Goal: Transaction & Acquisition: Purchase product/service

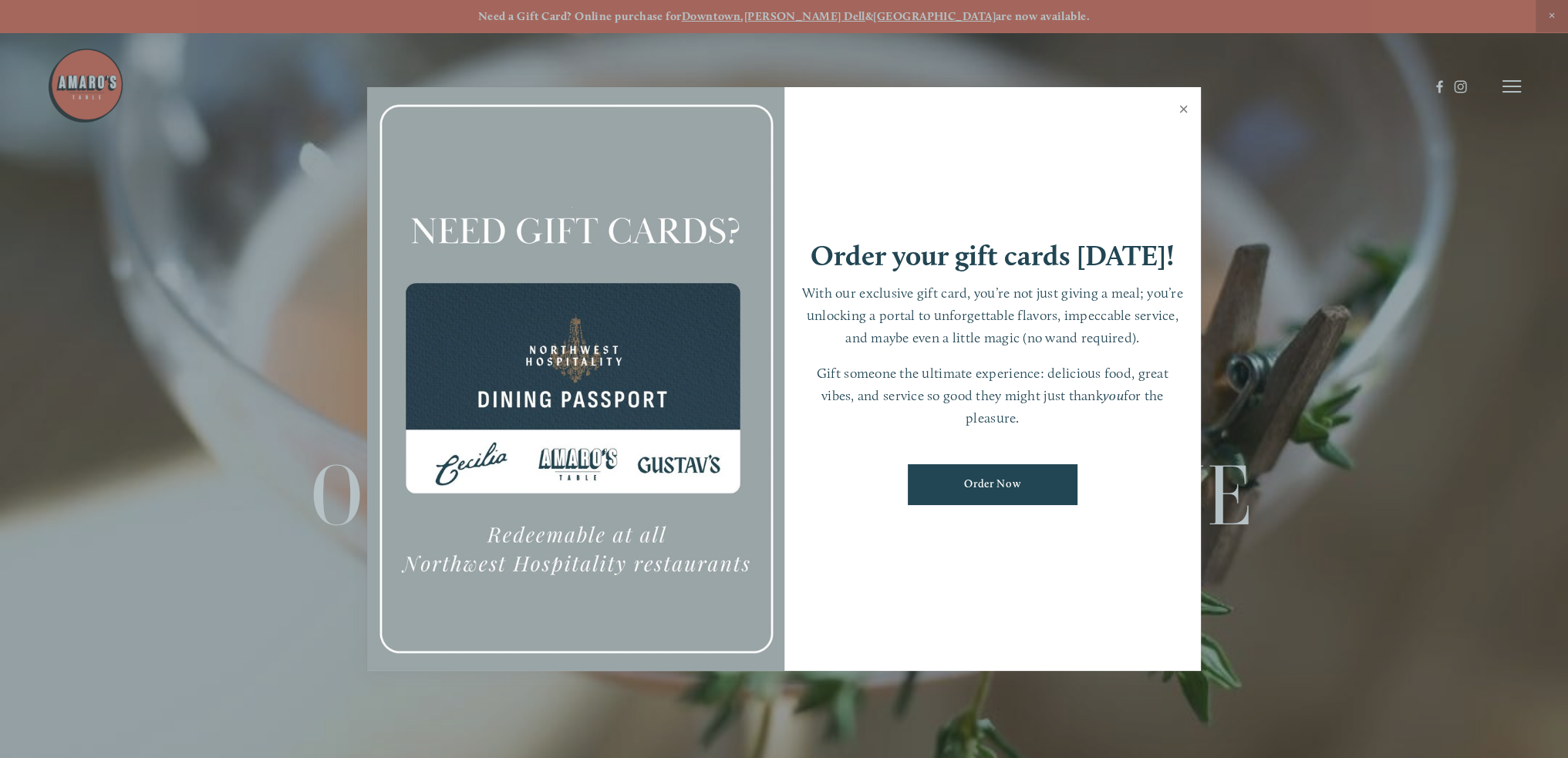
click at [1182, 111] on link "Close" at bounding box center [1184, 111] width 30 height 43
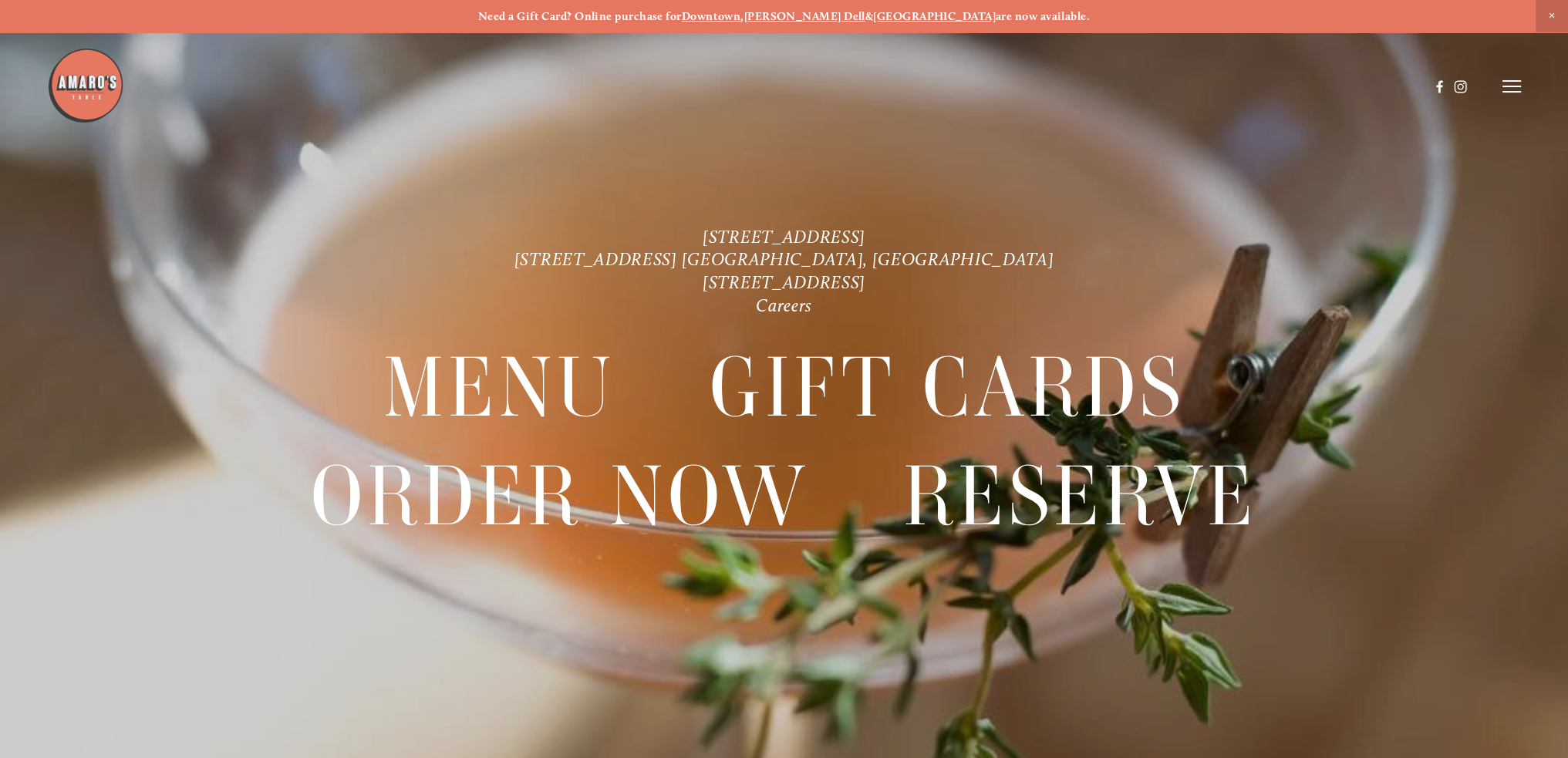
click at [1514, 86] on icon at bounding box center [1512, 86] width 19 height 13
click at [1235, 86] on span "Order Now" at bounding box center [1241, 86] width 64 height 14
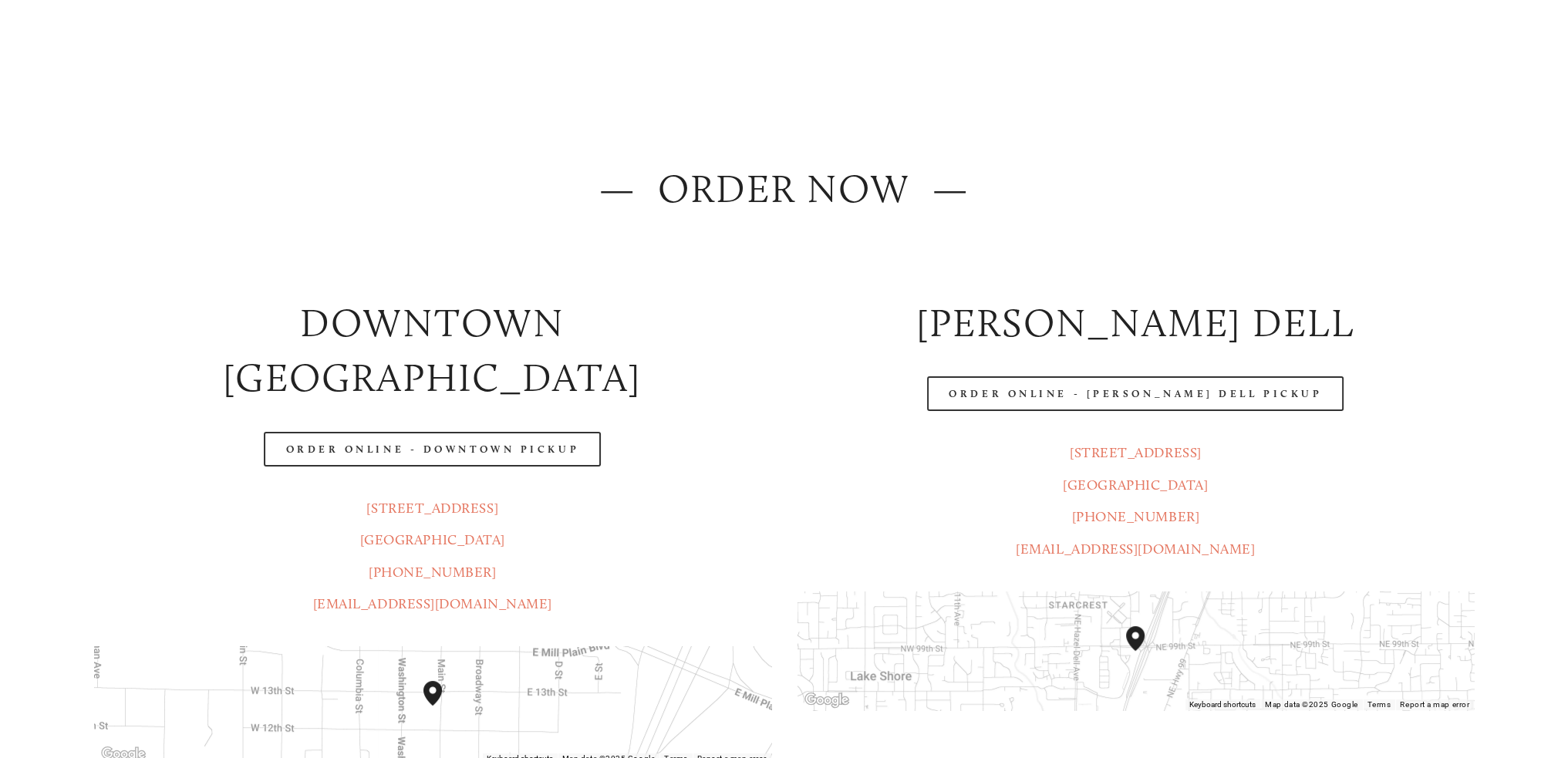
scroll to position [154, 0]
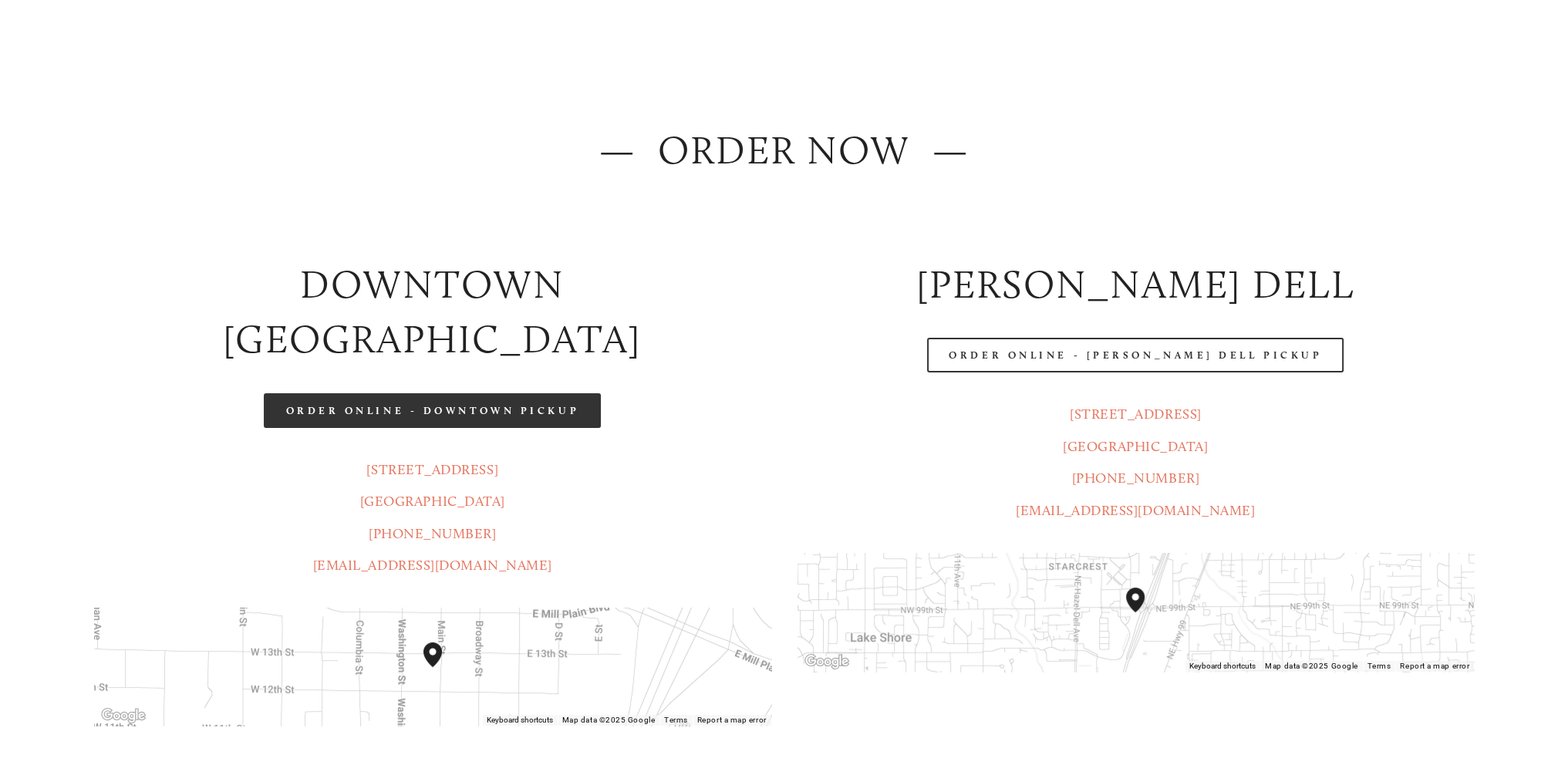
click at [411, 393] on link "Order Online - Downtown pickup" at bounding box center [432, 410] width 337 height 35
